Goal: Information Seeking & Learning: Learn about a topic

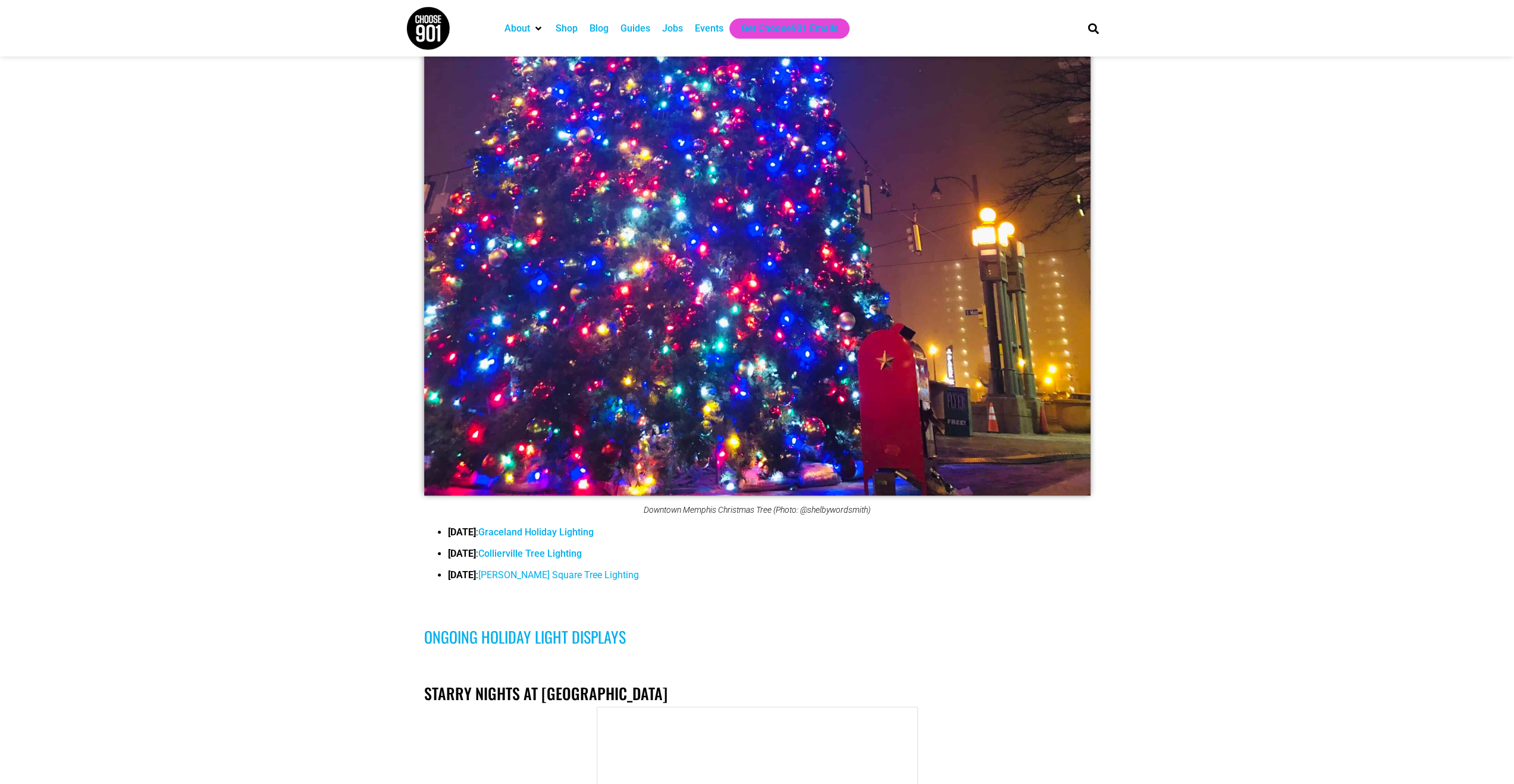
scroll to position [892, 0]
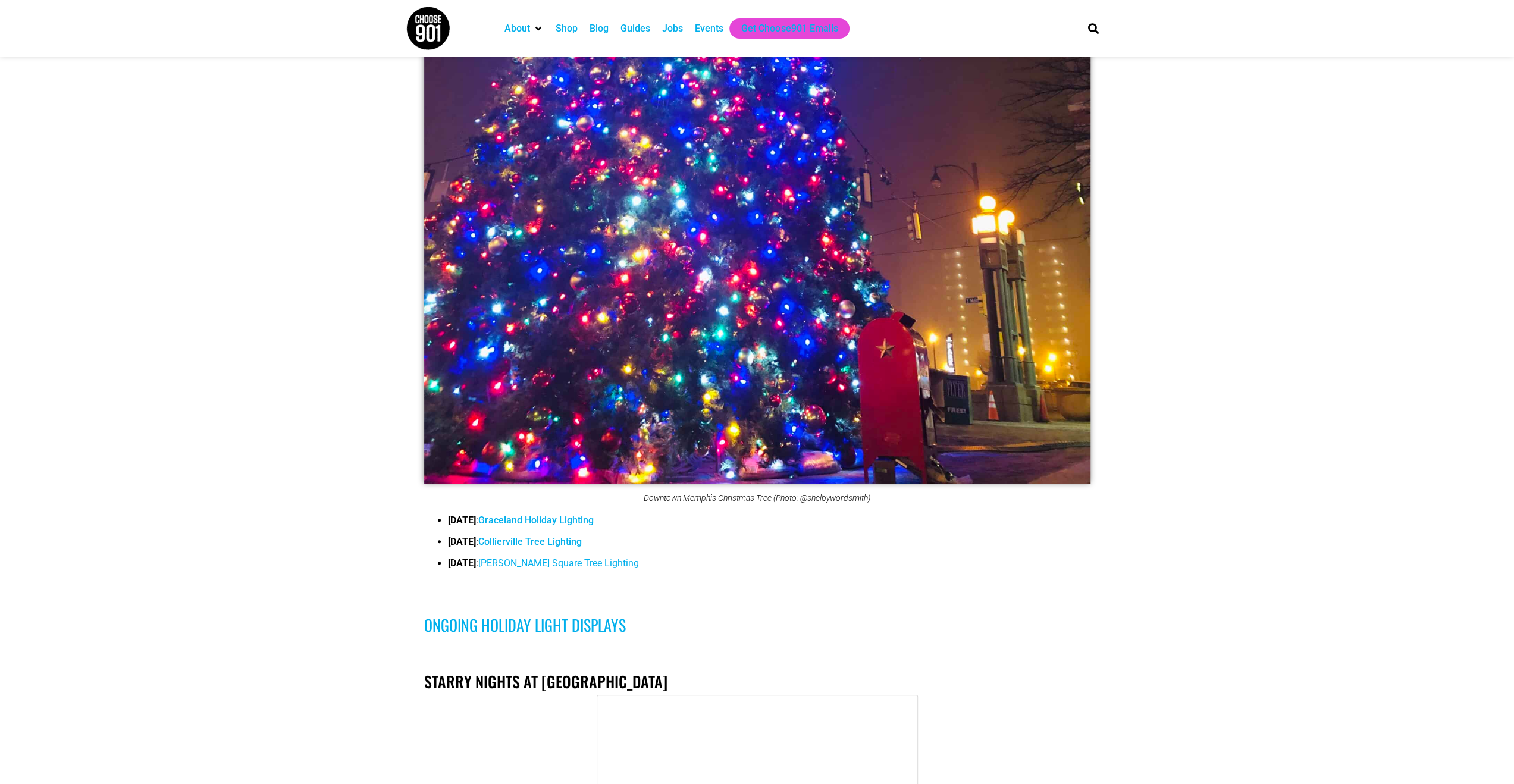
click at [586, 560] on span "[PERSON_NAME] Square Tree Lighting" at bounding box center [559, 563] width 161 height 11
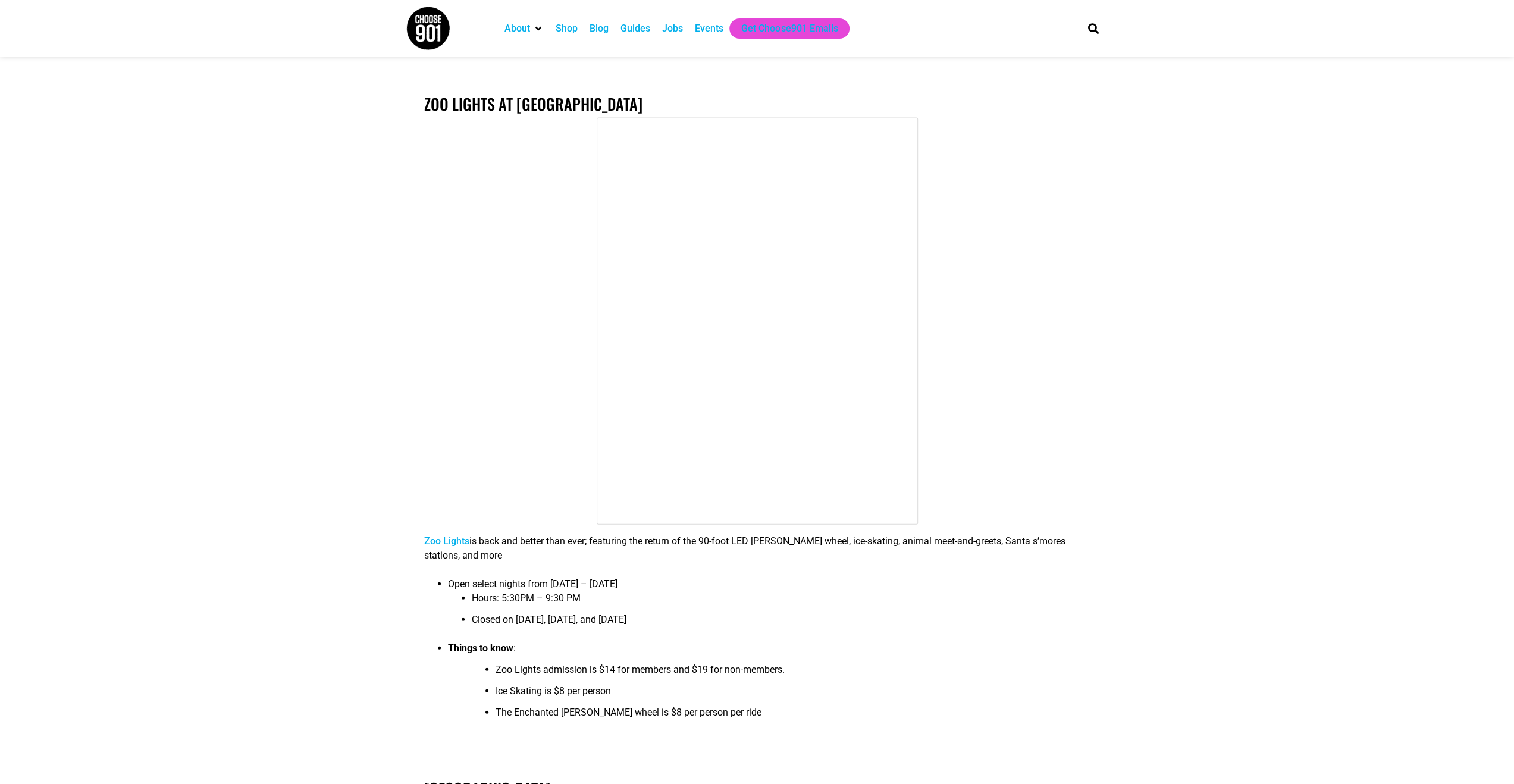
scroll to position [2498, 0]
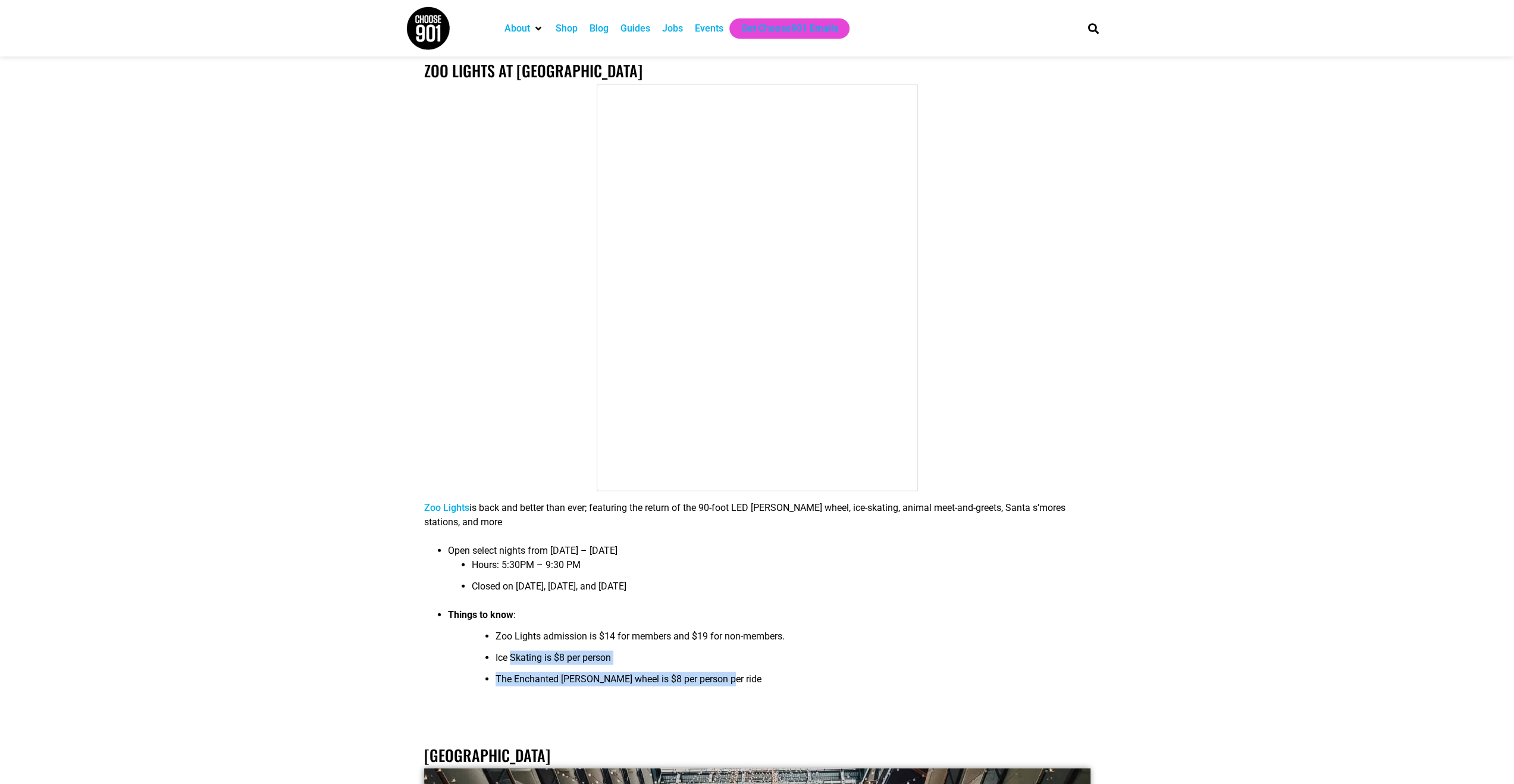
drag, startPoint x: 627, startPoint y: 633, endPoint x: 702, endPoint y: 642, distance: 75.5
click at [702, 642] on ul "Zoo Lights admission is $14 for members and $19 for non-members. Ice Skating is…" at bounding box center [781, 661] width 619 height 64
drag, startPoint x: 702, startPoint y: 642, endPoint x: 711, endPoint y: 640, distance: 9.2
click at [703, 672] on li "The Enchanted [PERSON_NAME] wheel is $8 per person per ride" at bounding box center [793, 683] width 595 height 22
click at [726, 672] on li "The Enchanted [PERSON_NAME] wheel is $8 per person per ride" at bounding box center [793, 683] width 595 height 22
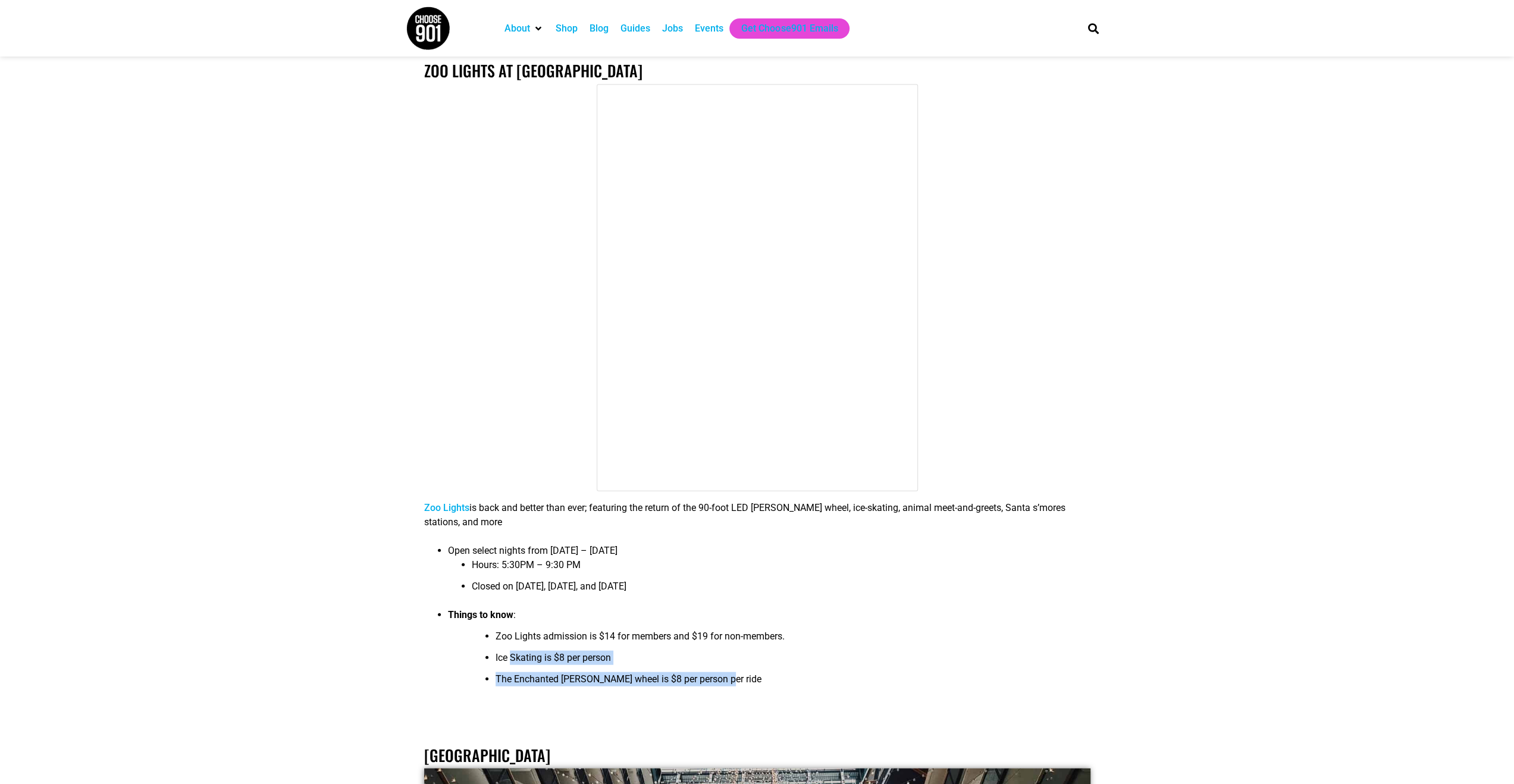
click at [727, 672] on li "The Enchanted [PERSON_NAME] wheel is $8 per person per ride" at bounding box center [793, 683] width 595 height 22
click at [731, 651] on li "Ice Skating is $8 per person" at bounding box center [793, 661] width 595 height 22
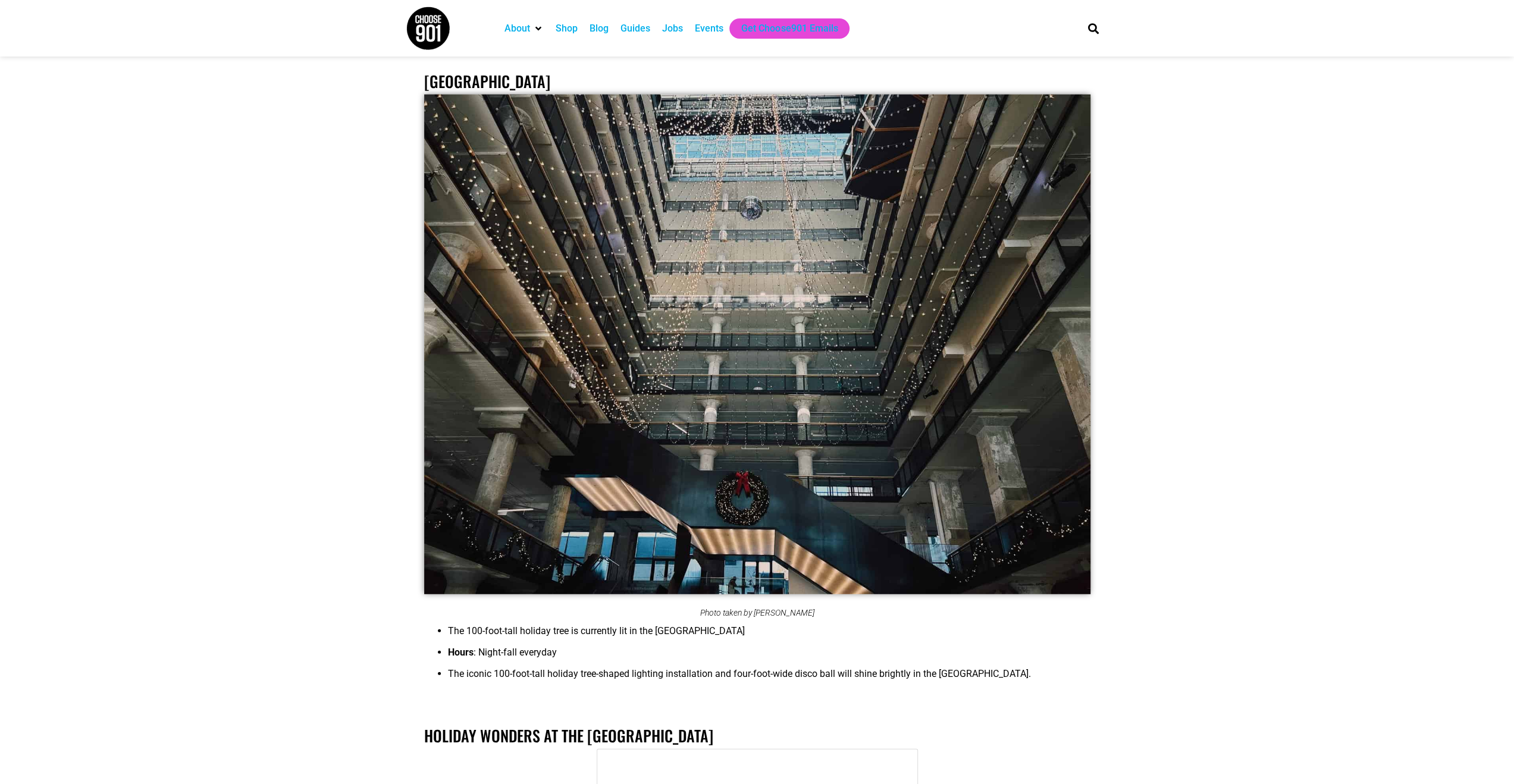
scroll to position [3153, 0]
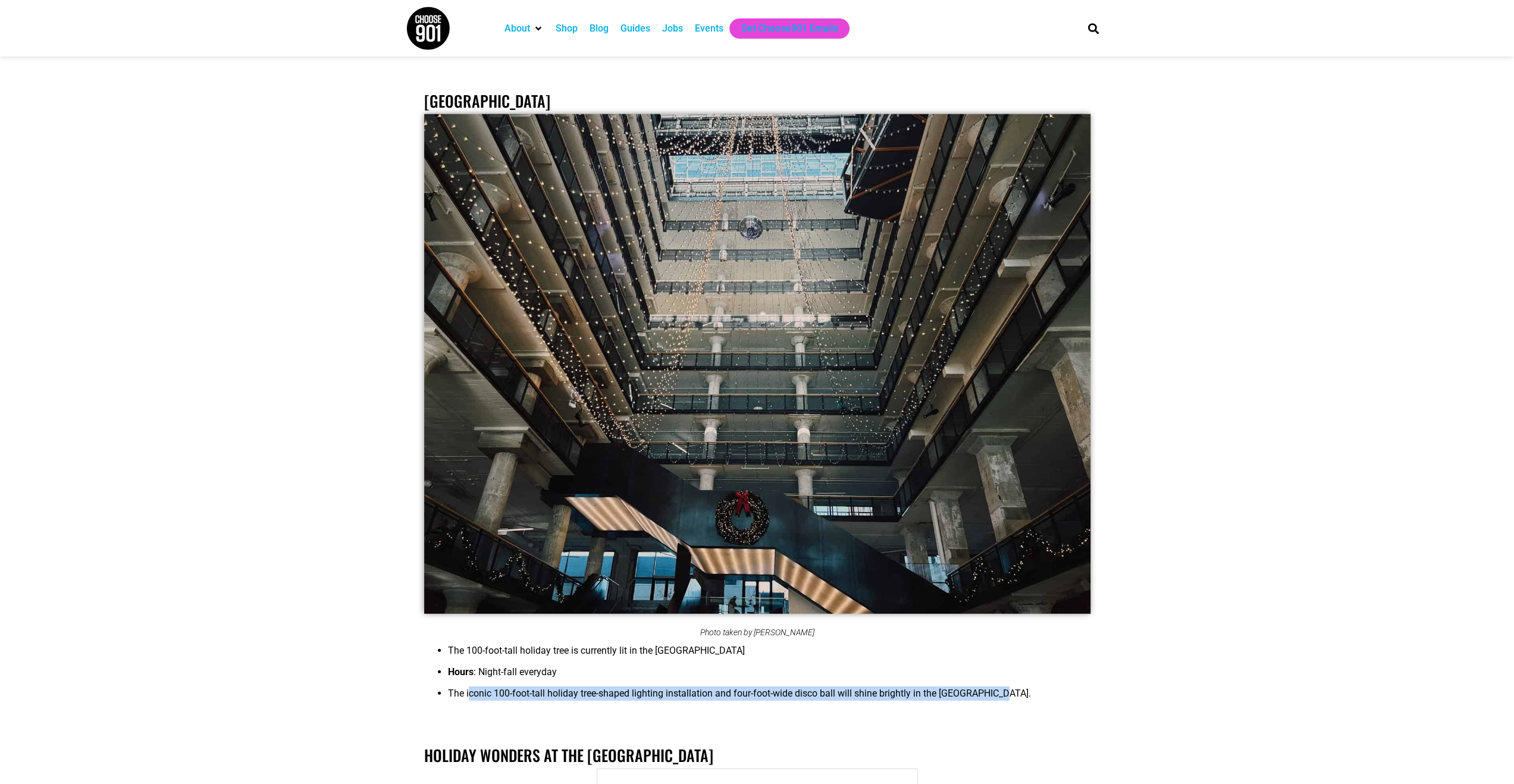
drag, startPoint x: 466, startPoint y: 647, endPoint x: 973, endPoint y: 656, distance: 507.1
click at [971, 686] on li "The iconic 100-foot-tall holiday tree-shaped lighting installation and four-foo…" at bounding box center [769, 697] width 642 height 22
click at [974, 686] on li "The iconic 100-foot-tall holiday tree-shaped lighting installation and four-foo…" at bounding box center [769, 697] width 642 height 22
drag, startPoint x: 939, startPoint y: 652, endPoint x: 470, endPoint y: 604, distance: 471.4
click at [470, 604] on div "Delight in the merriment of [GEOGRAPHIC_DATA] as the buildings and businesses n…" at bounding box center [757, 186] width 666 height 2356
